Goal: Information Seeking & Learning: Learn about a topic

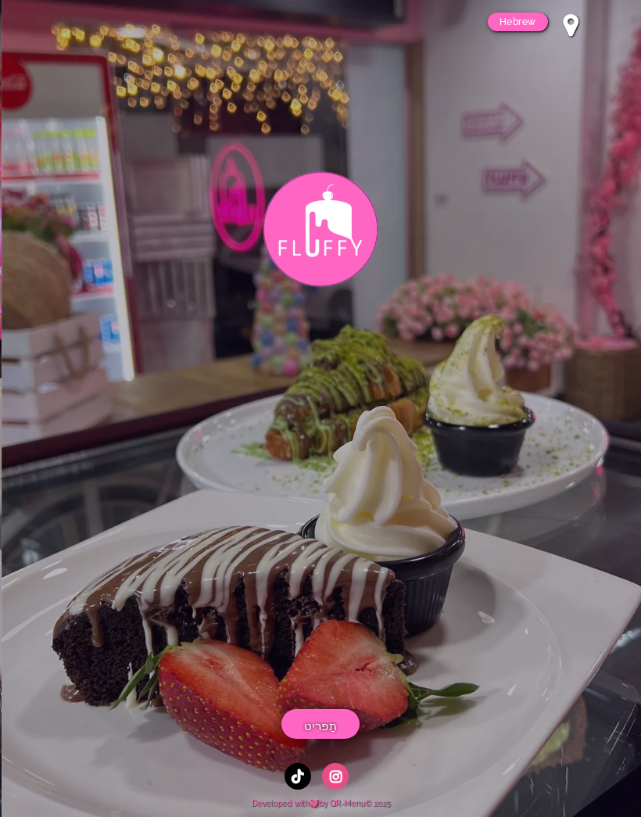
click at [334, 724] on span "תַפרִיט" at bounding box center [321, 727] width 34 height 20
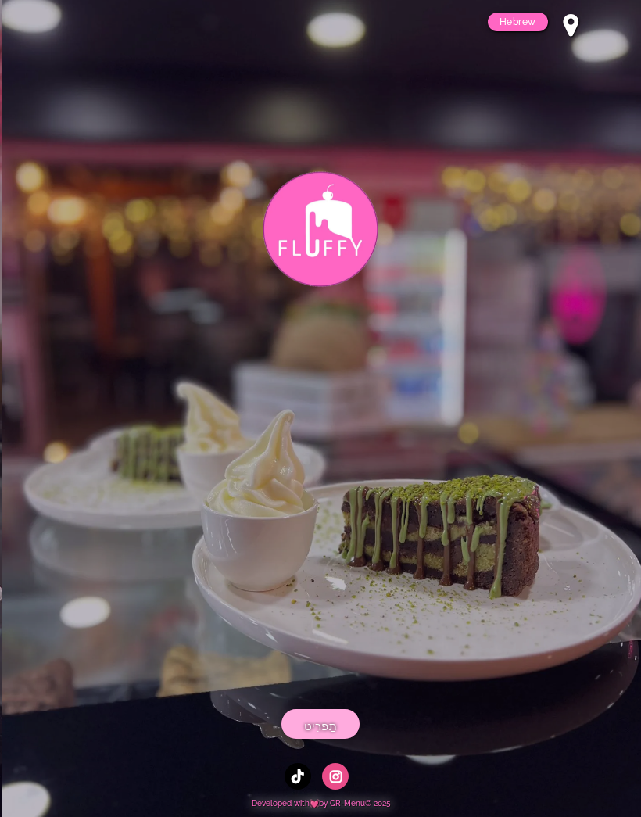
click at [325, 714] on link "תַפרִיט" at bounding box center [321, 724] width 78 height 30
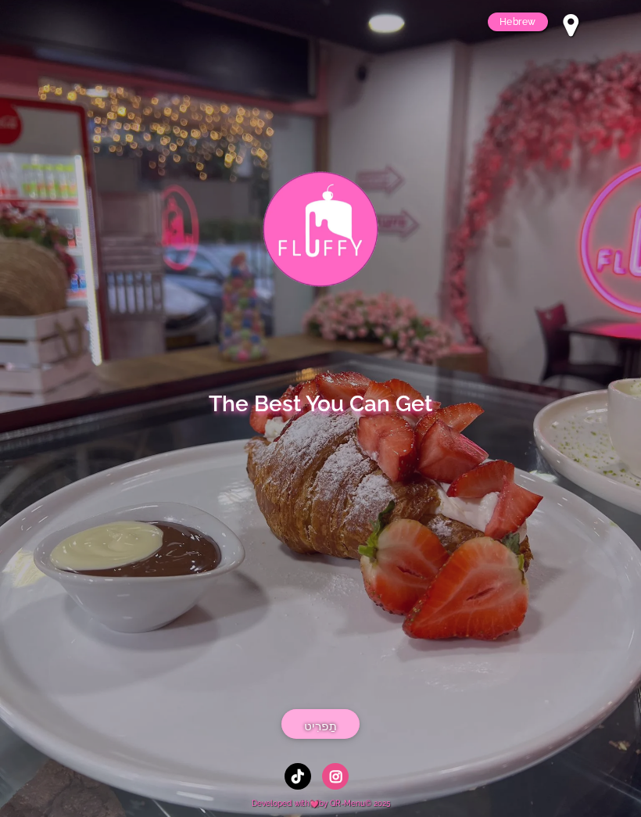
click at [326, 724] on span "תַפרִיט" at bounding box center [321, 727] width 34 height 20
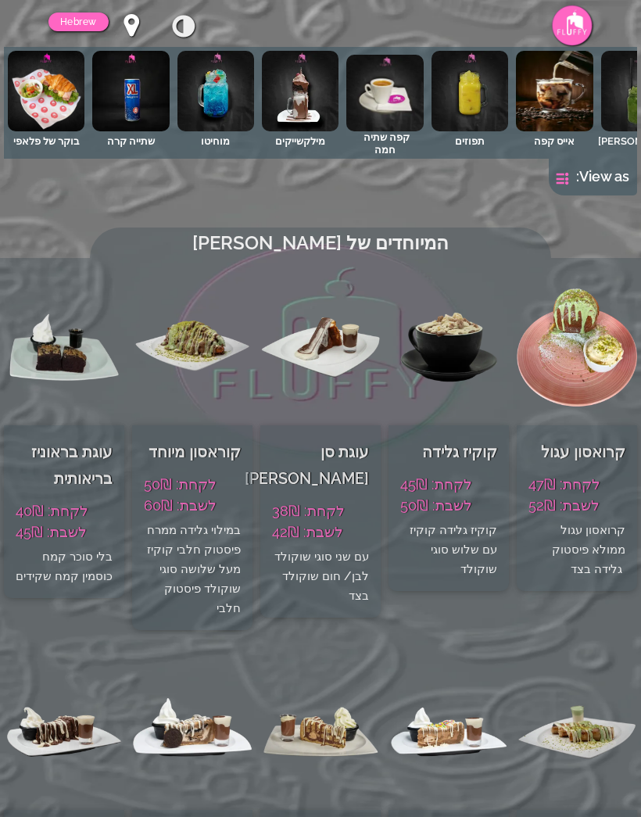
scroll to position [0, -469]
click at [49, 91] on img at bounding box center [46, 91] width 77 height 81
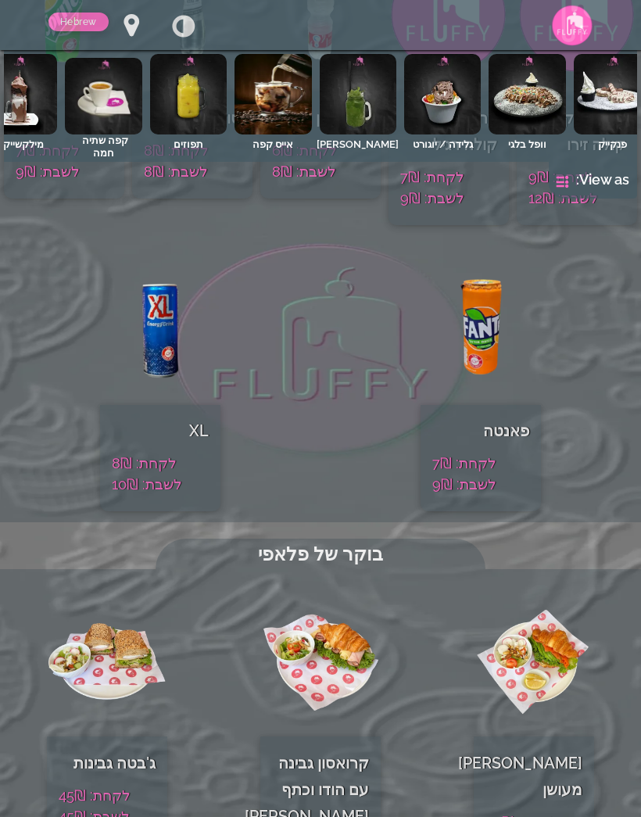
scroll to position [8658, 0]
click at [106, 581] on img at bounding box center [107, 659] width 120 height 156
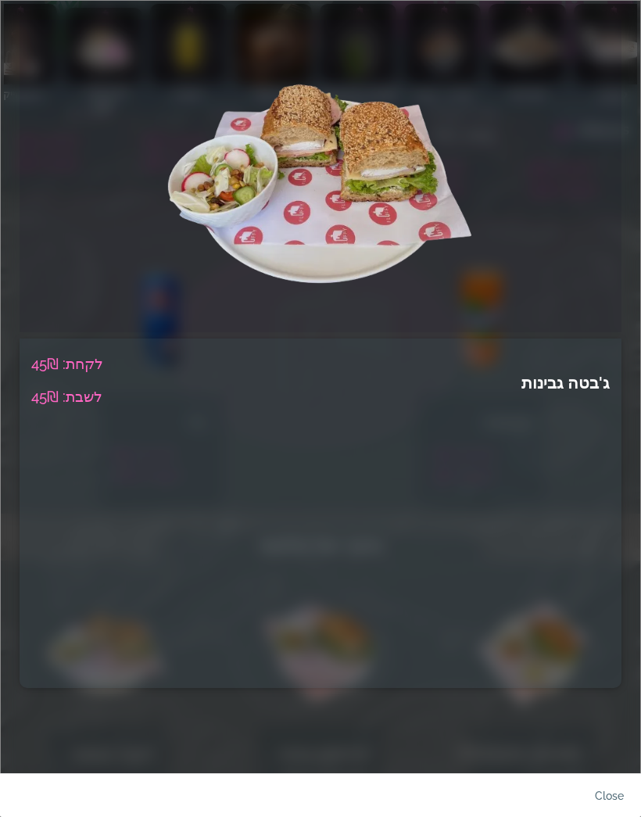
scroll to position [8660, 0]
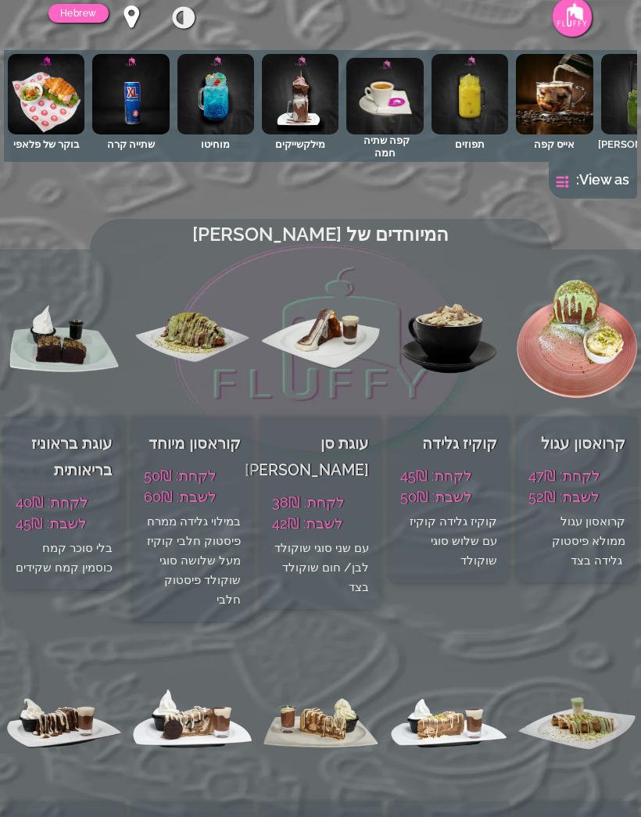
scroll to position [0, -469]
click at [56, 113] on img at bounding box center [46, 94] width 77 height 81
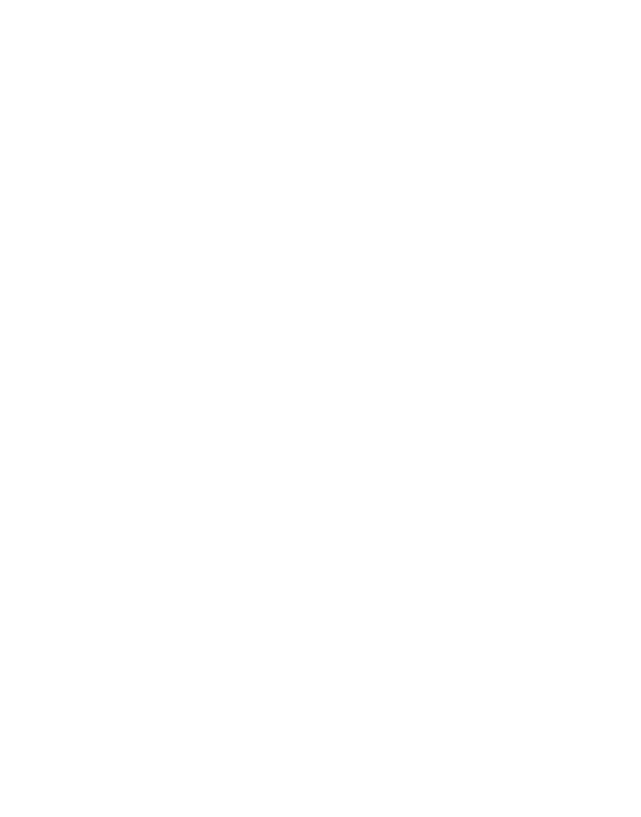
scroll to position [8599, 0]
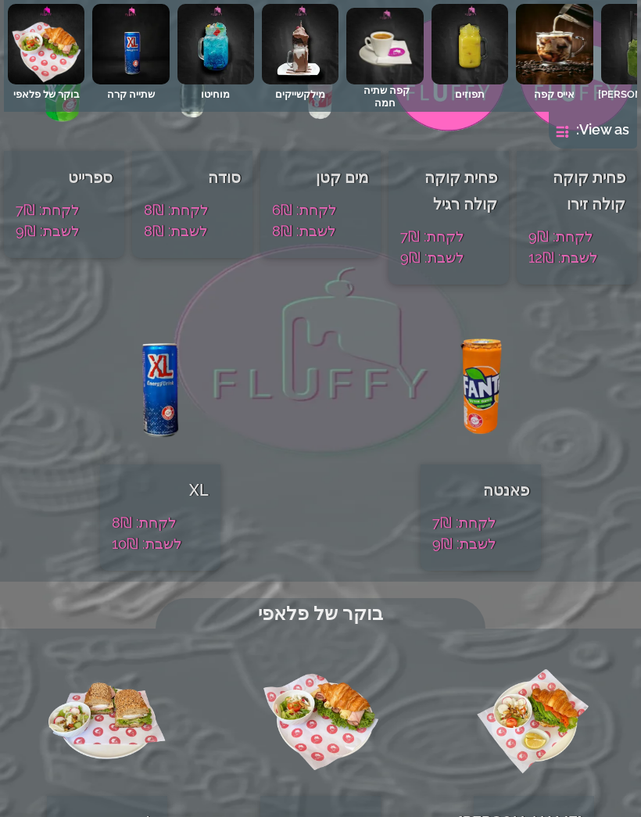
click at [468, 57] on img at bounding box center [470, 44] width 77 height 81
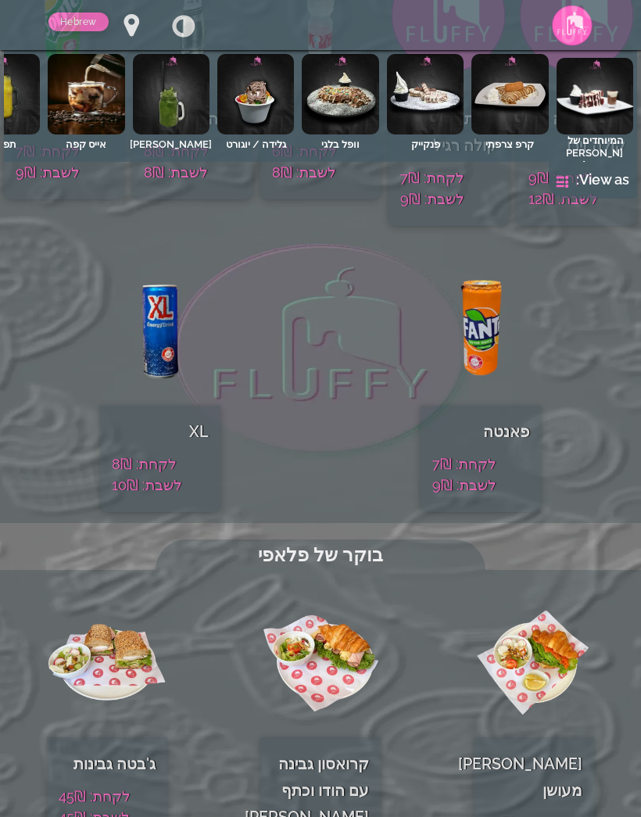
scroll to position [0, 0]
click at [92, 27] on link "Hebrew" at bounding box center [78, 22] width 60 height 19
click at [83, 38] on div "איך להוריד Hebrew Arabic Hebrew" at bounding box center [122, 25] width 149 height 28
click at [80, 29] on link "Hebrew" at bounding box center [78, 22] width 60 height 19
click at [88, 37] on div "איך להוריד Hebrew Arabic Hebrew" at bounding box center [101, 25] width 106 height 25
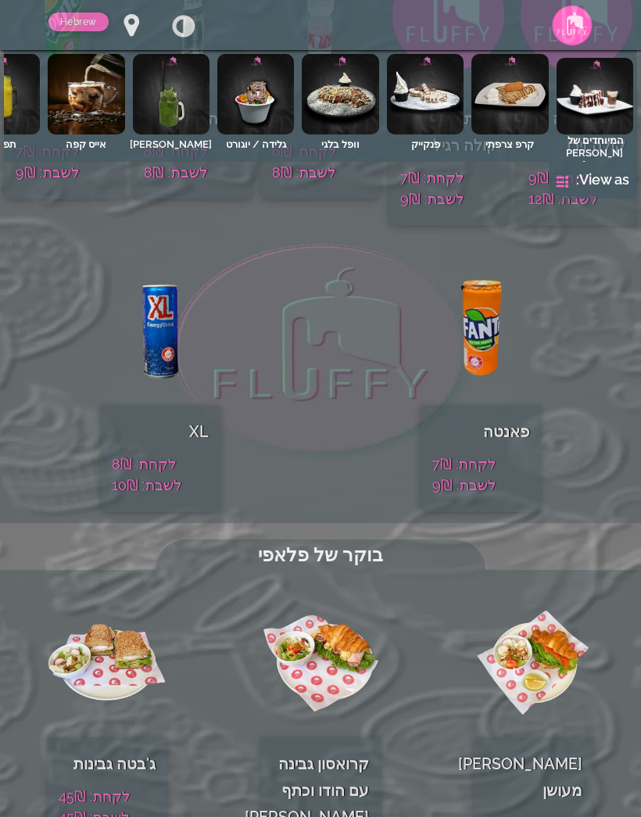
click at [90, 25] on link "Hebrew" at bounding box center [78, 22] width 60 height 19
click at [91, 26] on link "Arabic" at bounding box center [87, 32] width 78 height 39
click at [332, 581] on img at bounding box center [320, 659] width 120 height 156
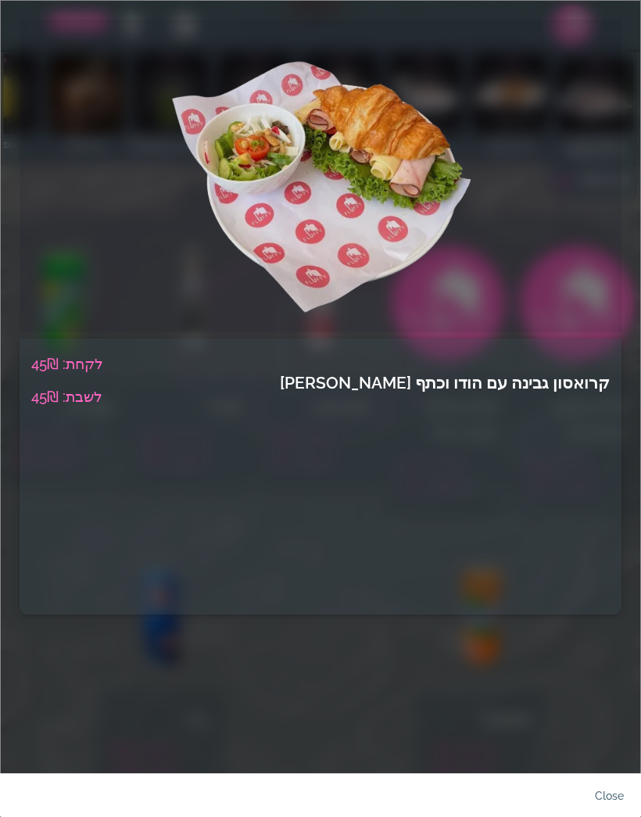
scroll to position [8286, 0]
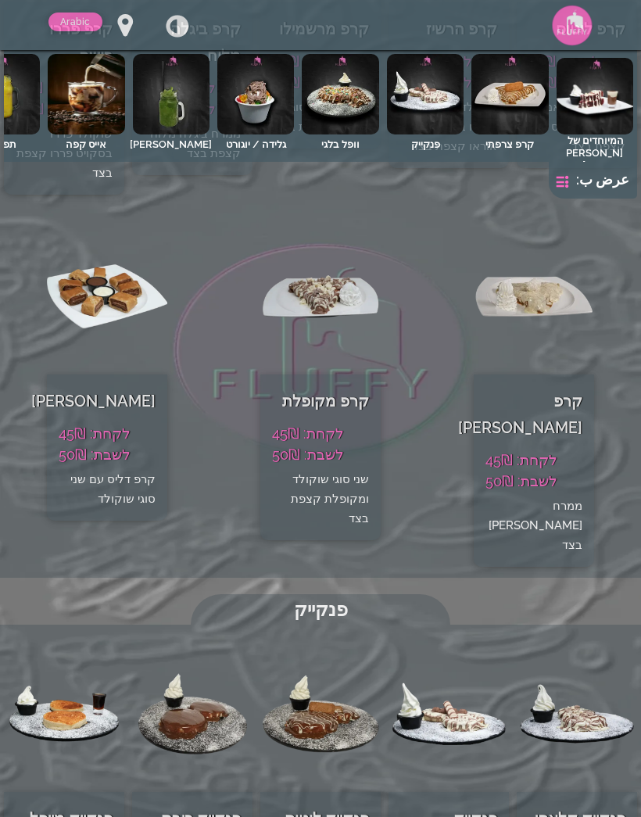
scroll to position [2702, 0]
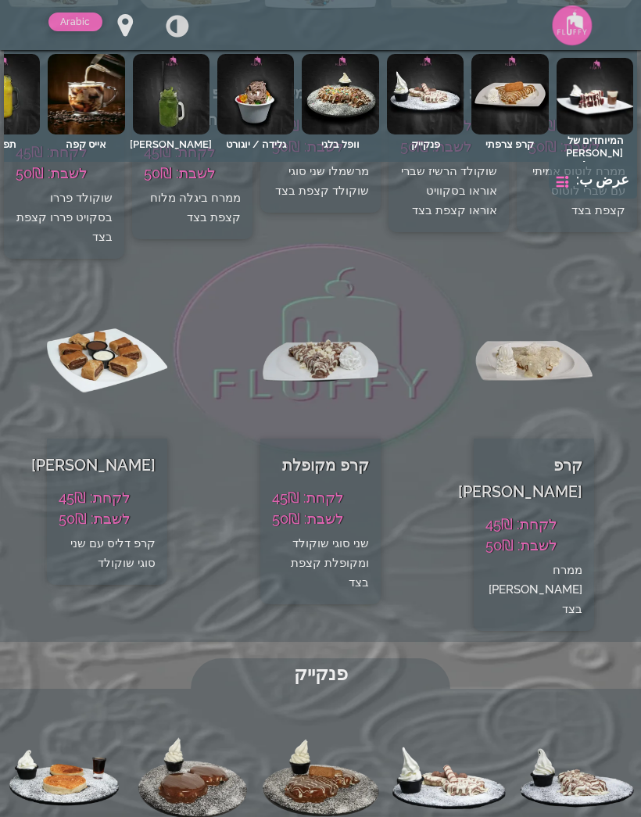
click at [569, 176] on link at bounding box center [563, 182] width 12 height 12
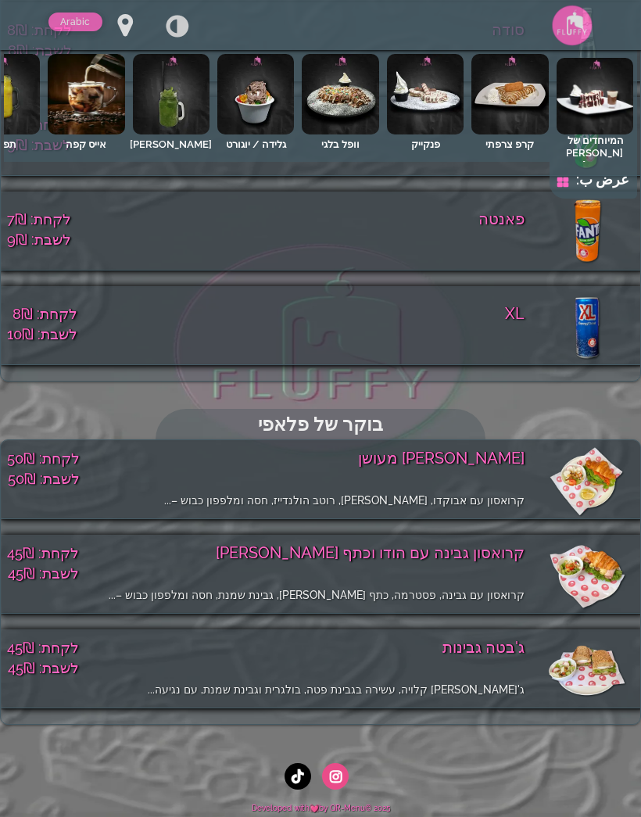
scroll to position [9245, 0]
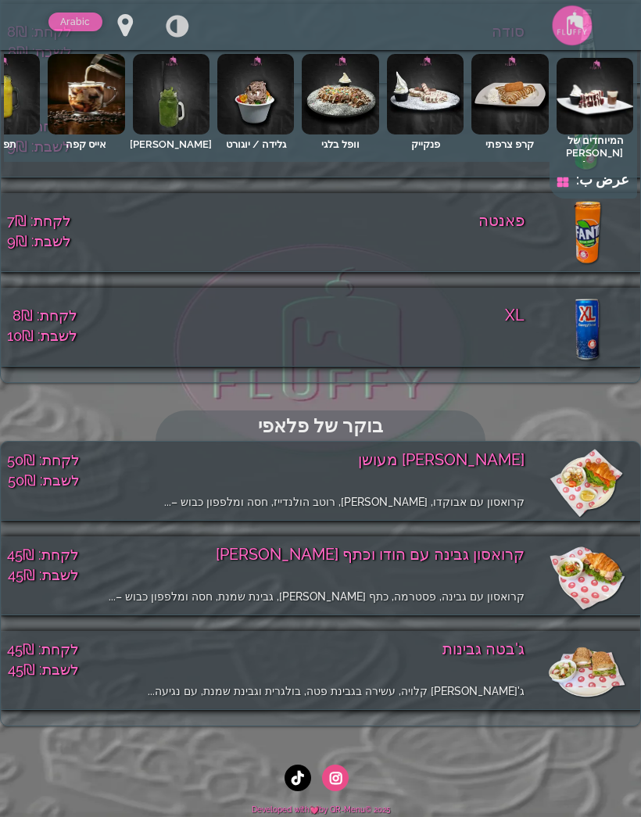
click at [423, 459] on span "[PERSON_NAME] מעושן" at bounding box center [441, 460] width 167 height 19
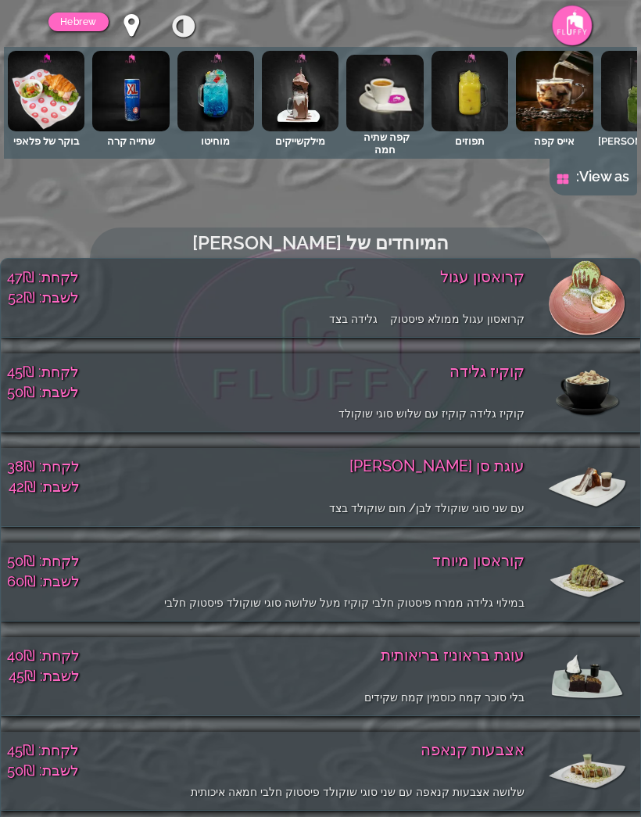
scroll to position [0, -469]
click at [45, 87] on img at bounding box center [46, 91] width 77 height 81
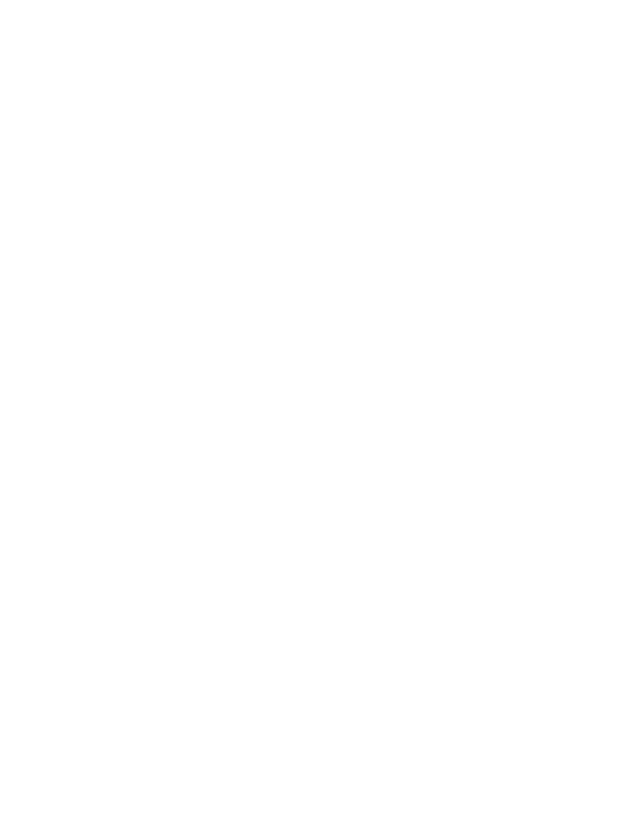
scroll to position [9227, 0]
